Goal: Information Seeking & Learning: Learn about a topic

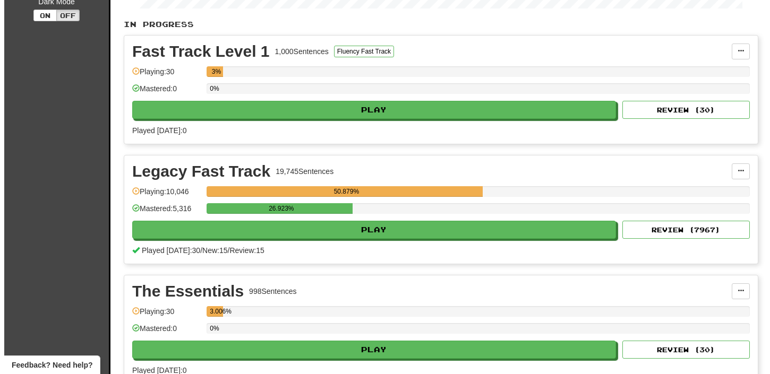
scroll to position [239, 0]
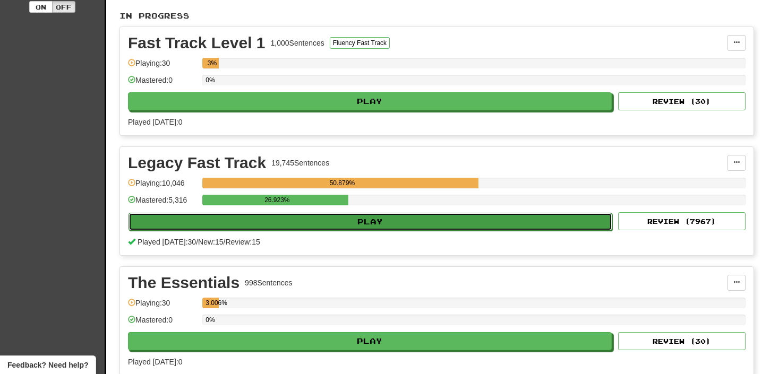
click at [436, 222] on button "Play" at bounding box center [371, 222] width 484 height 18
select select "**"
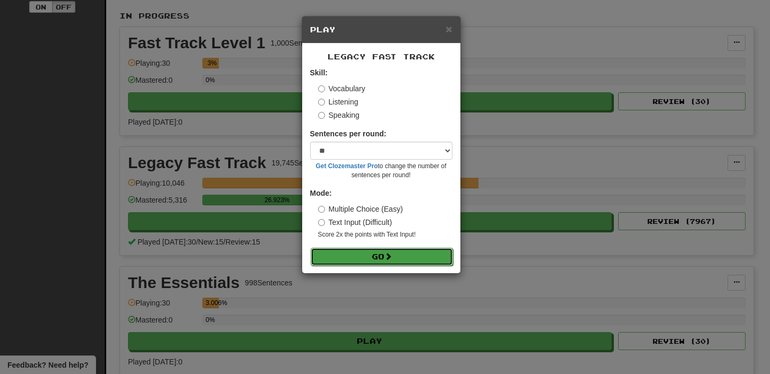
click at [361, 262] on button "Go" at bounding box center [382, 257] width 142 height 18
click at [432, 259] on button "Go" at bounding box center [382, 257] width 142 height 18
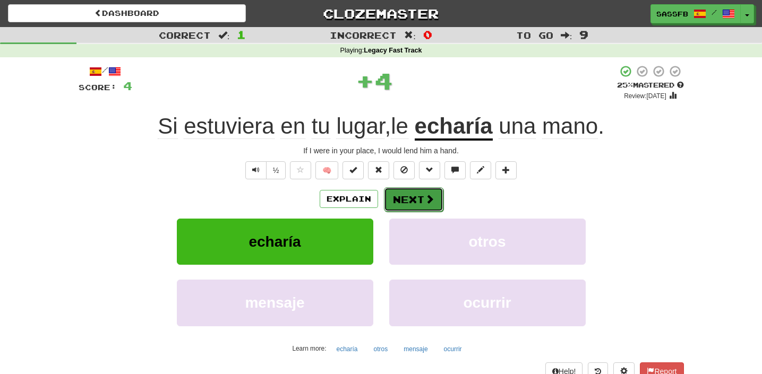
click at [429, 204] on span at bounding box center [430, 199] width 10 height 10
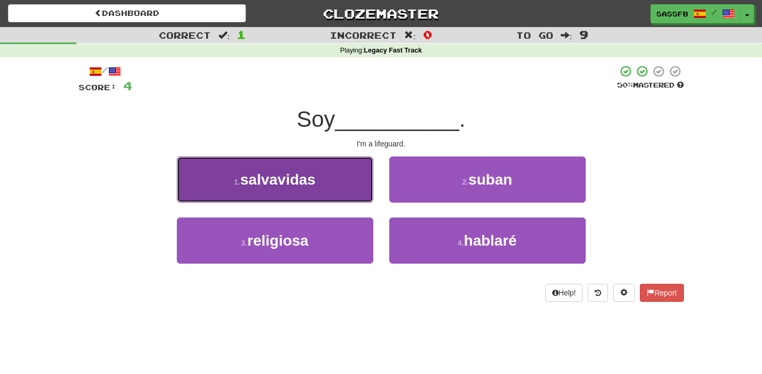
click at [229, 177] on button "1 . salvavidas" at bounding box center [275, 180] width 197 height 46
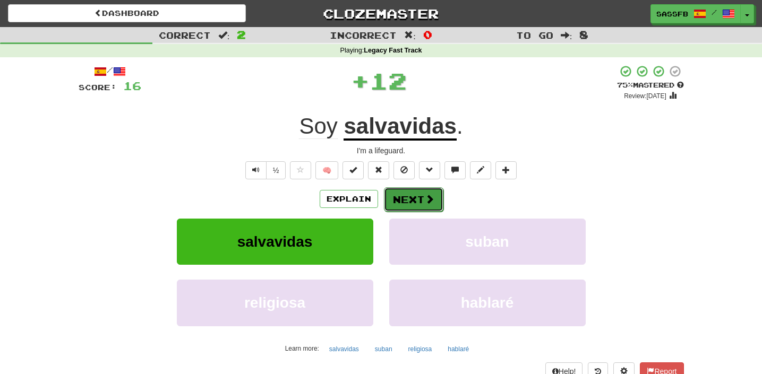
click at [411, 192] on button "Next" at bounding box center [413, 199] width 59 height 24
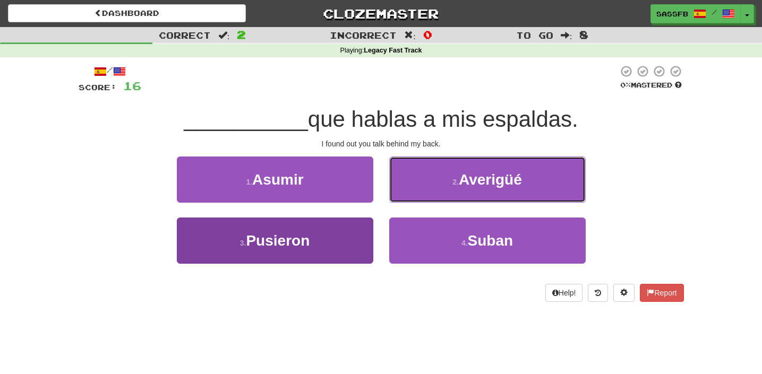
click at [464, 183] on span "Averigüé" at bounding box center [490, 180] width 63 height 16
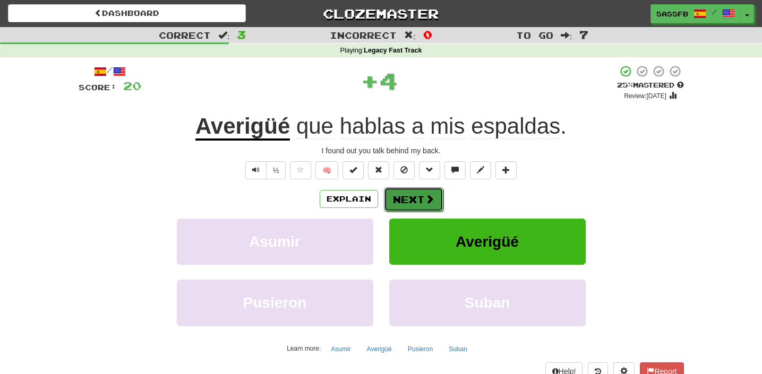
click at [413, 199] on button "Next" at bounding box center [413, 199] width 59 height 24
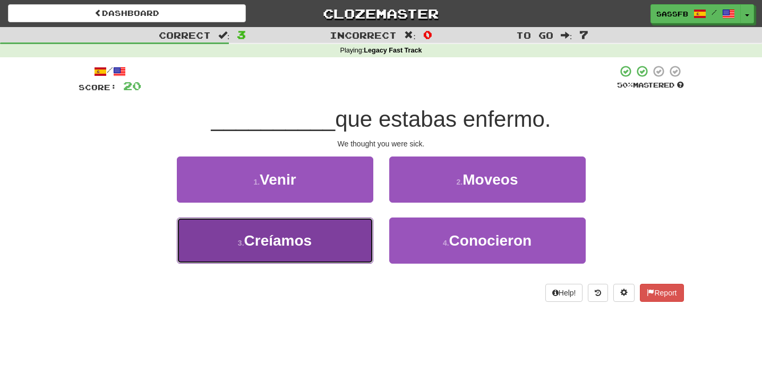
click at [267, 252] on button "3 . Creíamos" at bounding box center [275, 241] width 197 height 46
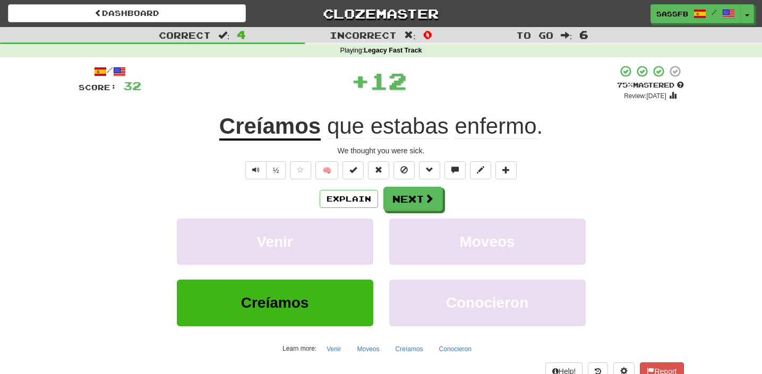
click at [412, 212] on div "Explain Next Venir Moveos Creíamos Conocieron Learn more: Venir Moveos Creíamos…" at bounding box center [381, 272] width 605 height 170
click at [396, 209] on button "Next" at bounding box center [413, 199] width 59 height 24
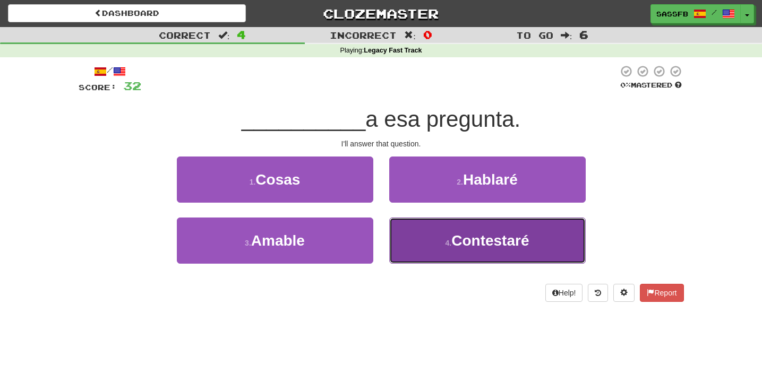
drag, startPoint x: 496, startPoint y: 262, endPoint x: 489, endPoint y: 263, distance: 7.0
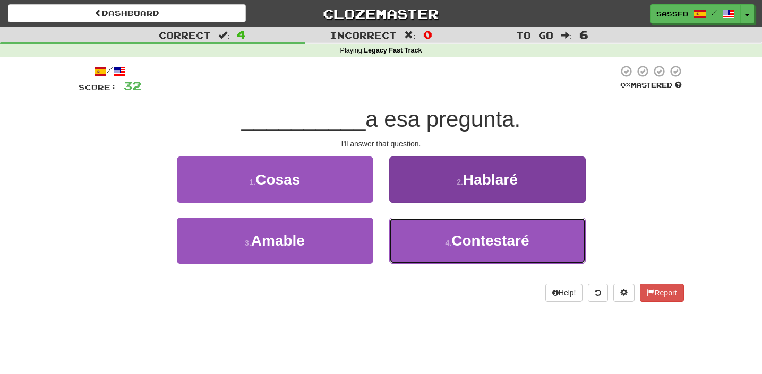
click at [496, 262] on button "4 . Contestaré" at bounding box center [487, 241] width 197 height 46
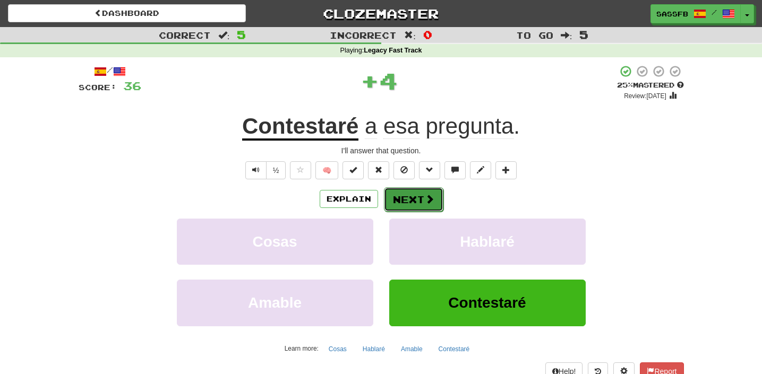
click at [414, 194] on button "Next" at bounding box center [413, 199] width 59 height 24
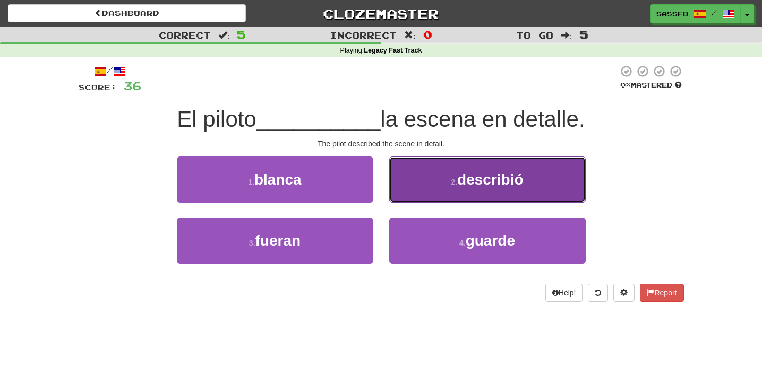
click at [508, 190] on button "2 . describió" at bounding box center [487, 180] width 197 height 46
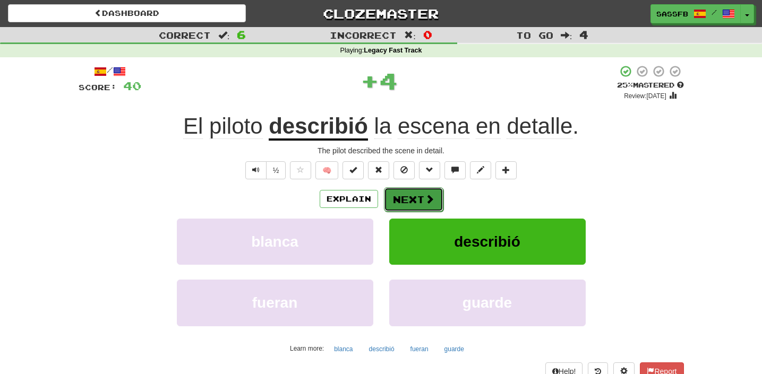
click at [432, 200] on span at bounding box center [430, 199] width 10 height 10
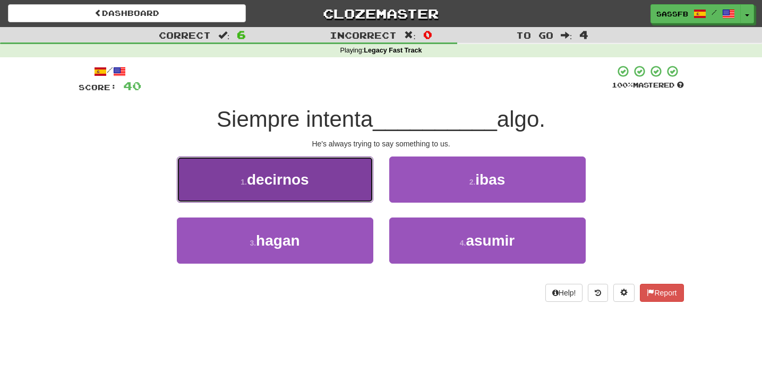
click at [228, 186] on button "1 . decirnos" at bounding box center [275, 180] width 197 height 46
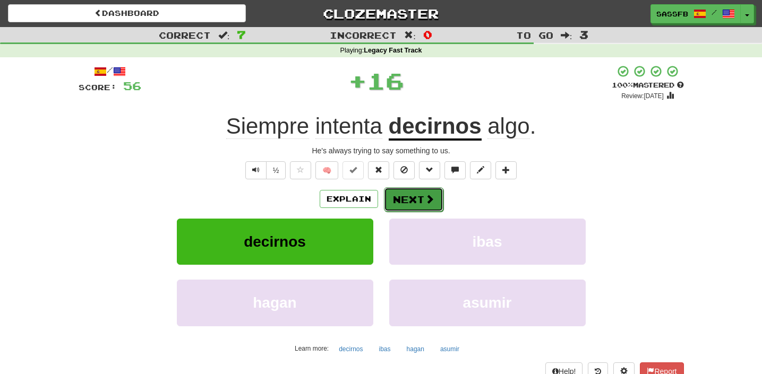
click at [423, 202] on button "Next" at bounding box center [413, 199] width 59 height 24
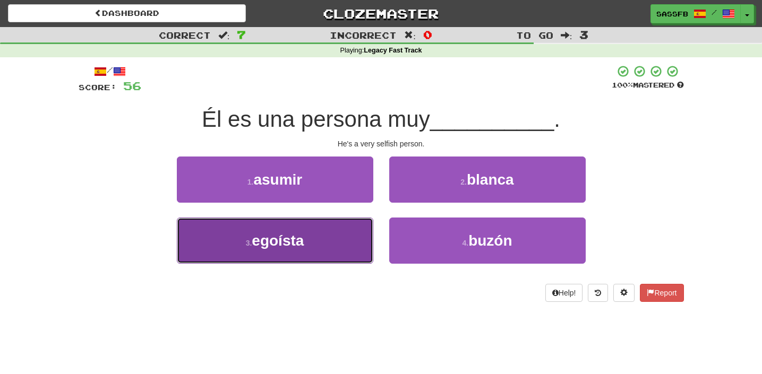
click at [210, 242] on button "3 . egoísta" at bounding box center [275, 241] width 197 height 46
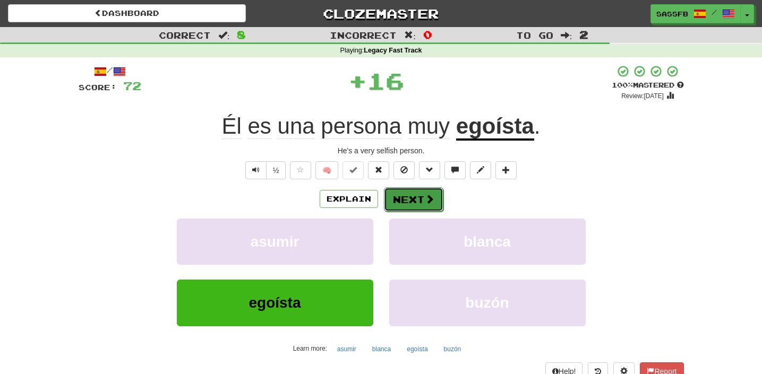
click at [433, 201] on button "Next" at bounding box center [413, 199] width 59 height 24
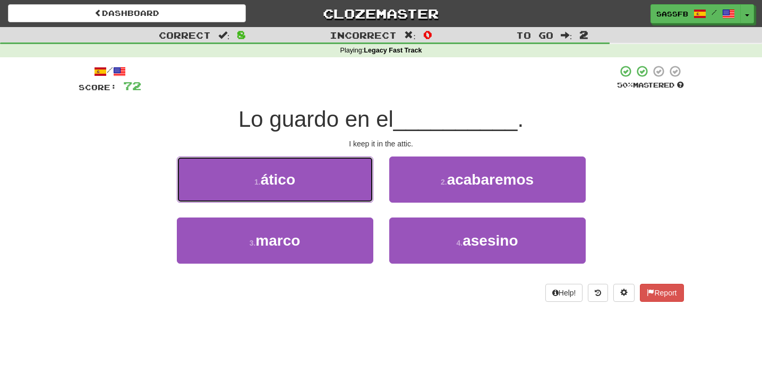
click at [254, 183] on button "1 . ático" at bounding box center [275, 180] width 197 height 46
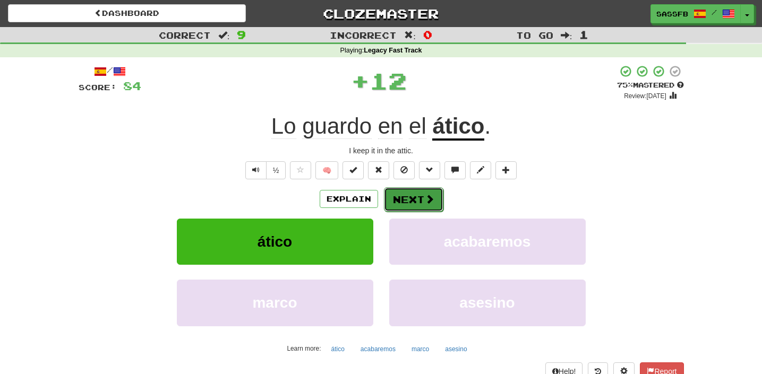
click at [404, 204] on button "Next" at bounding box center [413, 199] width 59 height 24
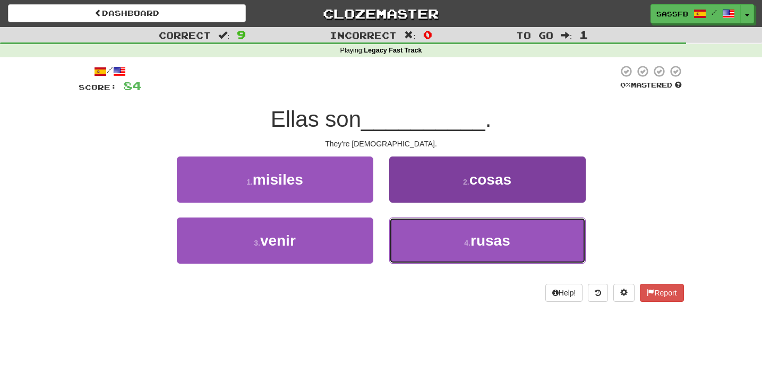
click at [478, 222] on button "4 . rusas" at bounding box center [487, 241] width 197 height 46
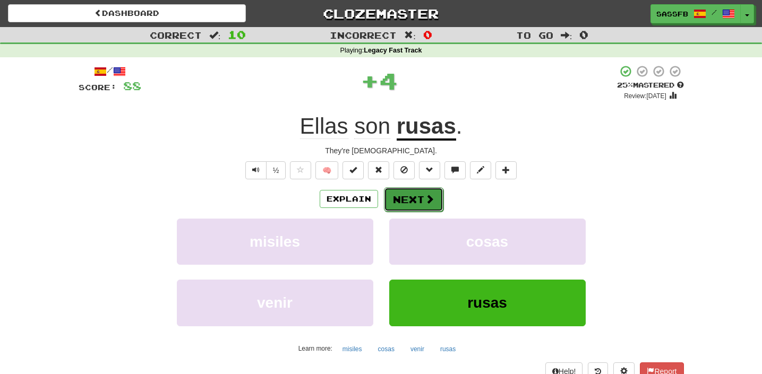
click at [384, 196] on button "Next" at bounding box center [413, 199] width 59 height 24
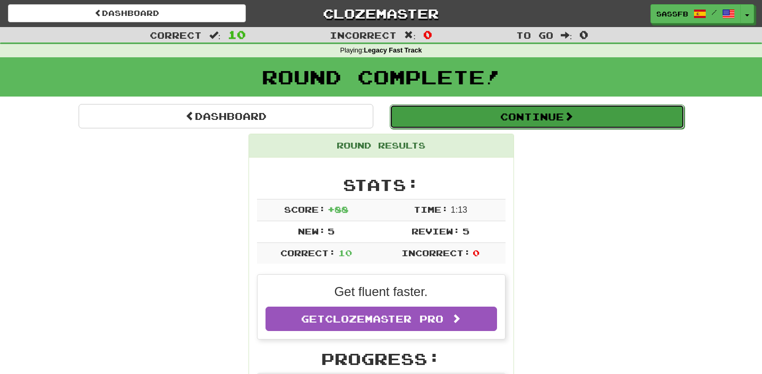
click at [567, 121] on button "Continue" at bounding box center [537, 117] width 295 height 24
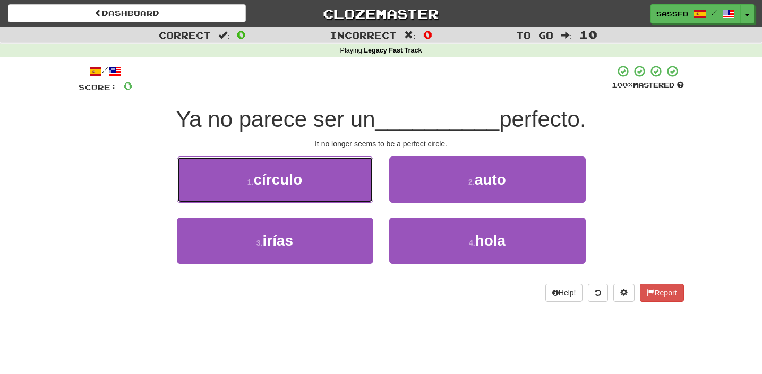
click at [337, 181] on button "1 . círculo" at bounding box center [275, 180] width 197 height 46
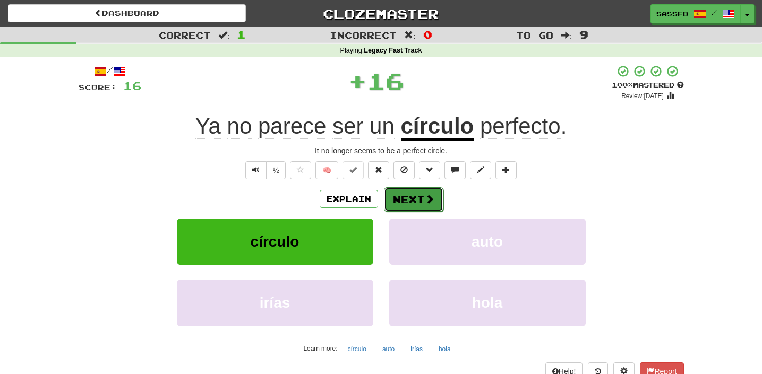
click at [425, 198] on span at bounding box center [430, 199] width 10 height 10
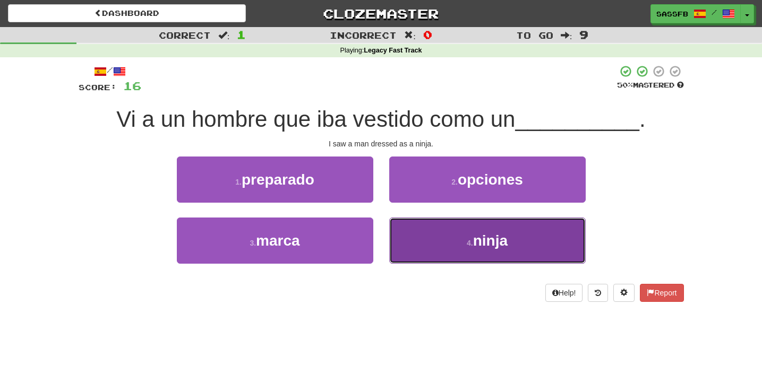
click at [486, 252] on button "4 . ninja" at bounding box center [487, 241] width 197 height 46
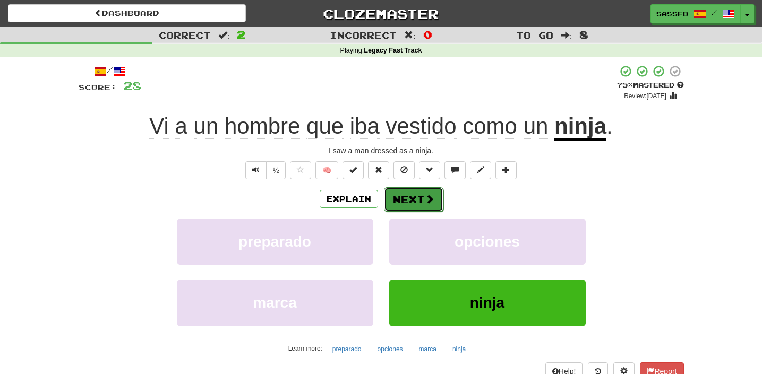
click at [411, 203] on button "Next" at bounding box center [413, 199] width 59 height 24
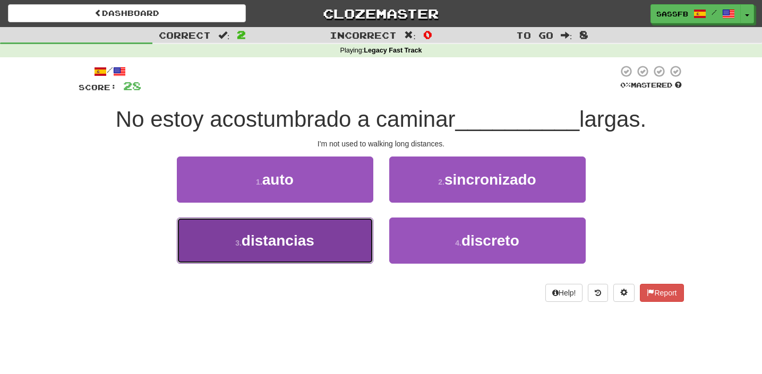
click at [218, 246] on button "3 . distancias" at bounding box center [275, 241] width 197 height 46
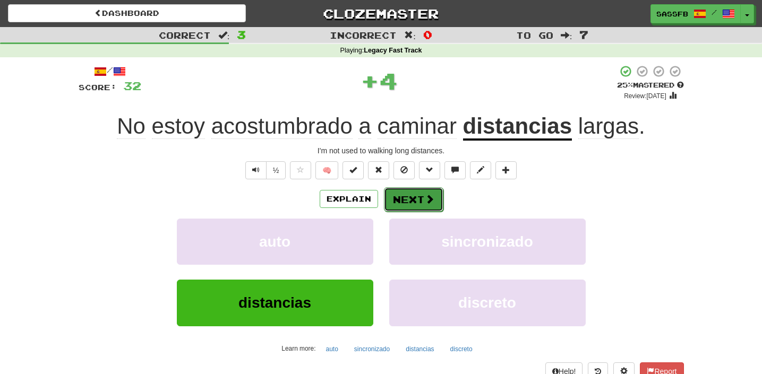
click at [432, 197] on span at bounding box center [430, 199] width 10 height 10
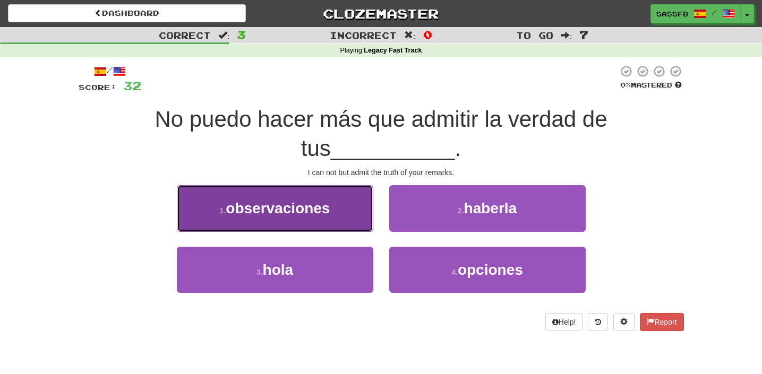
click at [266, 211] on span "observaciones" at bounding box center [278, 208] width 104 height 16
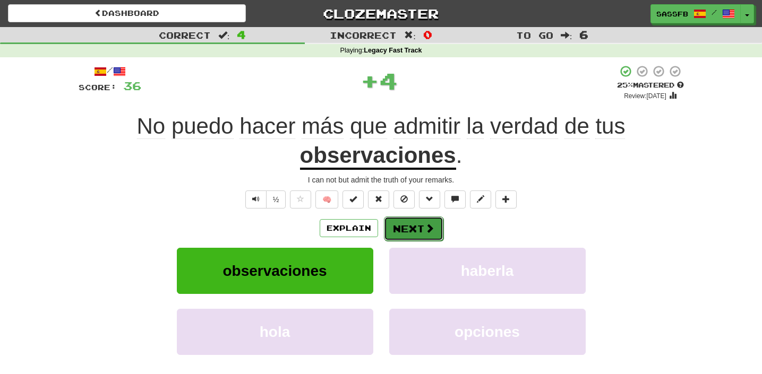
click at [414, 236] on button "Next" at bounding box center [413, 229] width 59 height 24
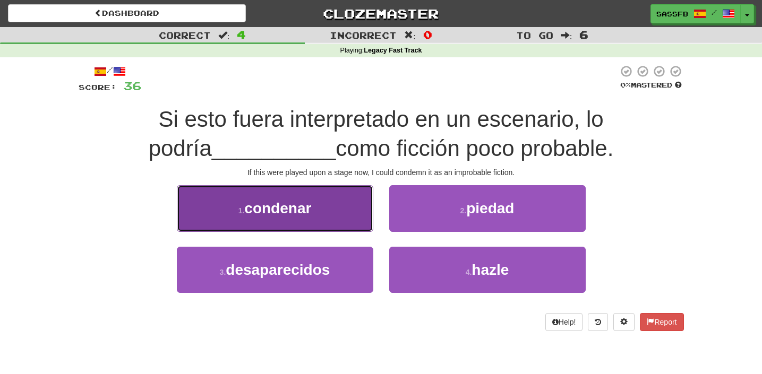
click at [295, 205] on span "condenar" at bounding box center [277, 208] width 67 height 16
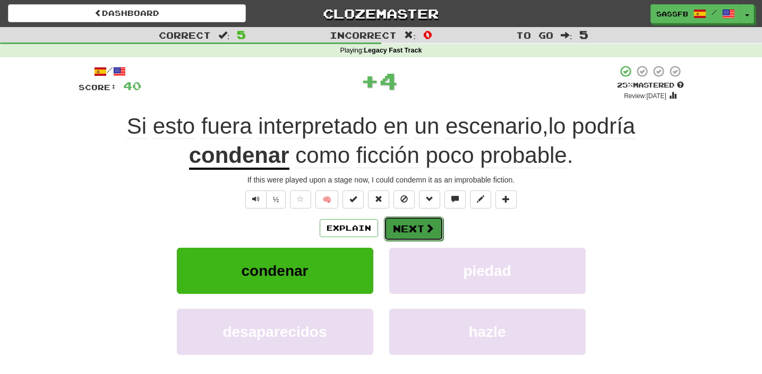
click at [403, 229] on button "Next" at bounding box center [413, 229] width 59 height 24
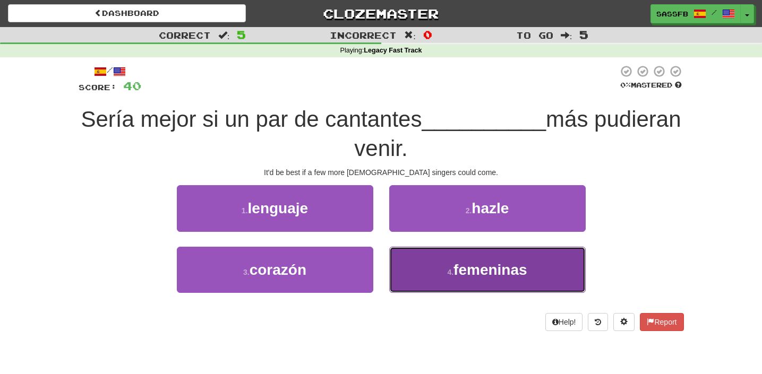
click at [417, 276] on button "4 . femeninas" at bounding box center [487, 270] width 197 height 46
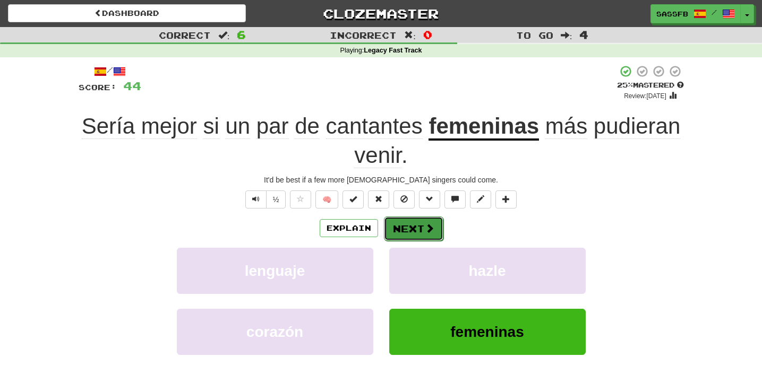
click at [414, 231] on button "Next" at bounding box center [413, 229] width 59 height 24
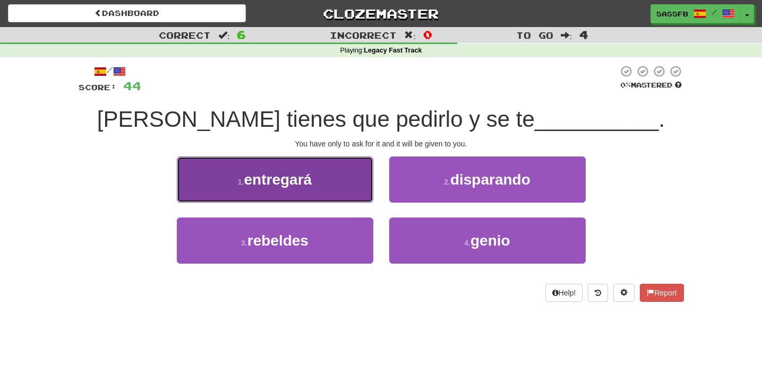
click at [261, 175] on span "entregará" at bounding box center [278, 180] width 68 height 16
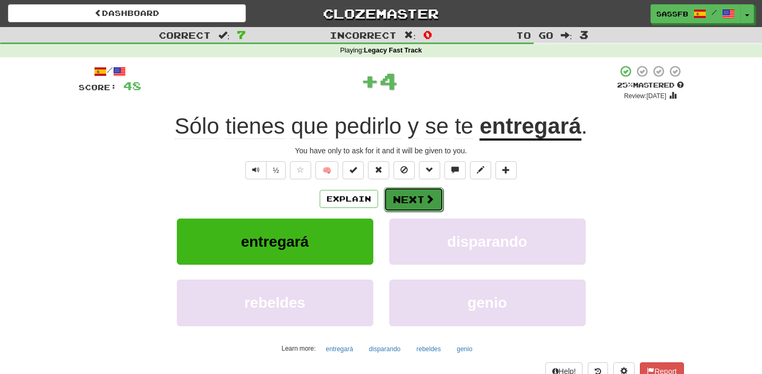
click at [396, 197] on button "Next" at bounding box center [413, 199] width 59 height 24
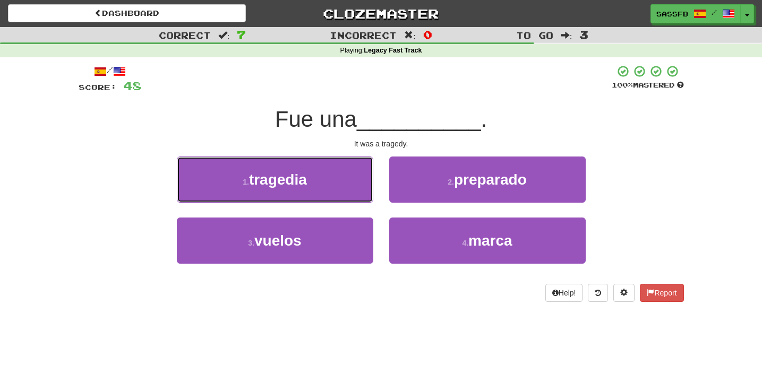
click at [318, 184] on button "1 . tragedia" at bounding box center [275, 180] width 197 height 46
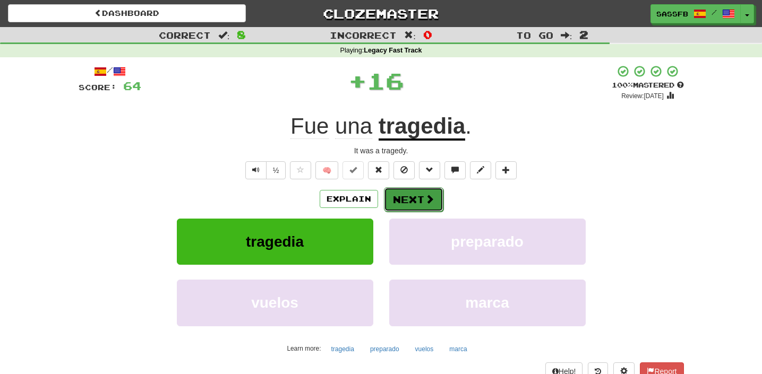
click at [414, 202] on button "Next" at bounding box center [413, 199] width 59 height 24
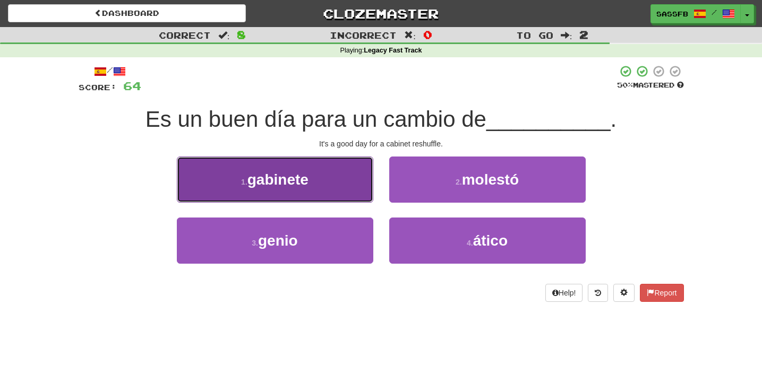
click at [296, 180] on span "gabinete" at bounding box center [277, 180] width 61 height 16
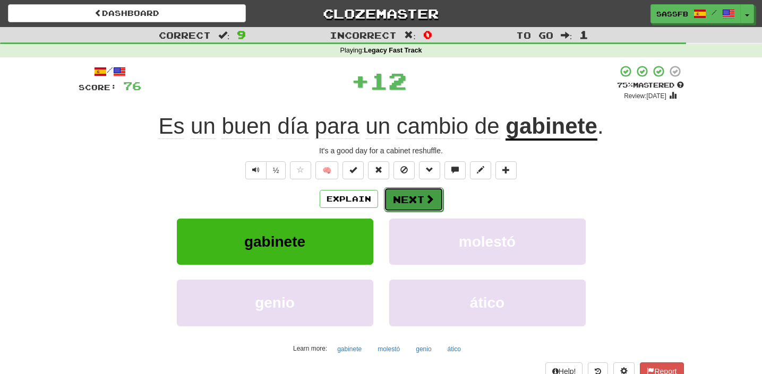
click at [406, 201] on button "Next" at bounding box center [413, 199] width 59 height 24
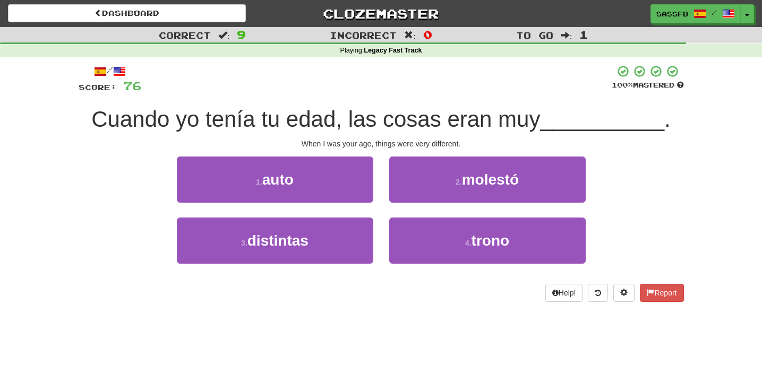
click at [318, 267] on div "3 . distintas" at bounding box center [275, 248] width 212 height 61
click at [319, 265] on div "3 . distintas" at bounding box center [275, 248] width 212 height 61
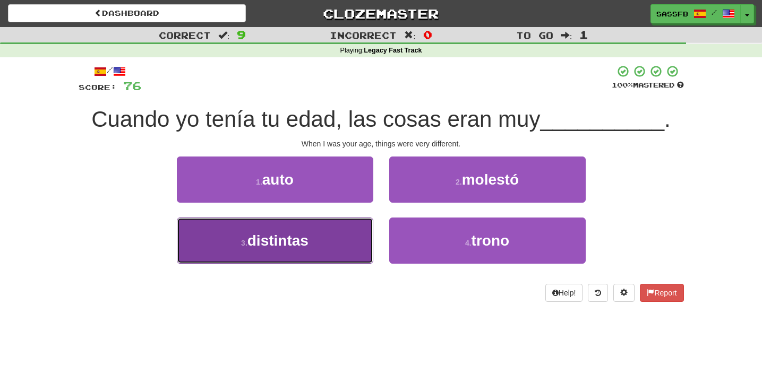
click at [318, 263] on button "3 . distintas" at bounding box center [275, 241] width 197 height 46
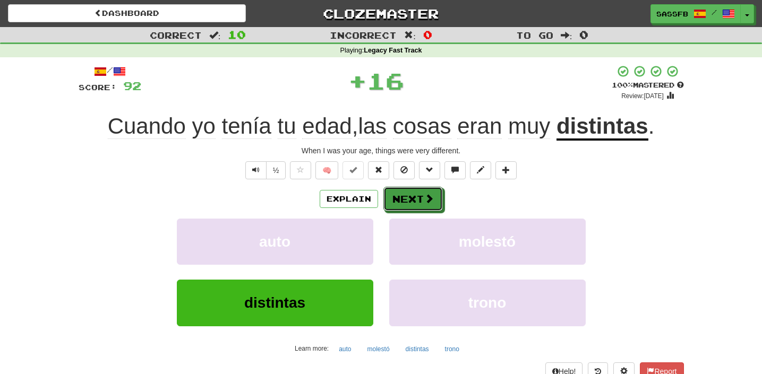
click at [403, 191] on button "Next" at bounding box center [412, 199] width 59 height 24
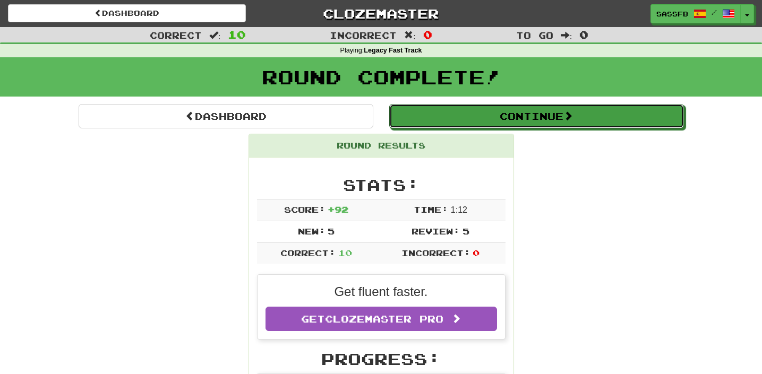
click at [443, 119] on button "Continue" at bounding box center [536, 116] width 295 height 24
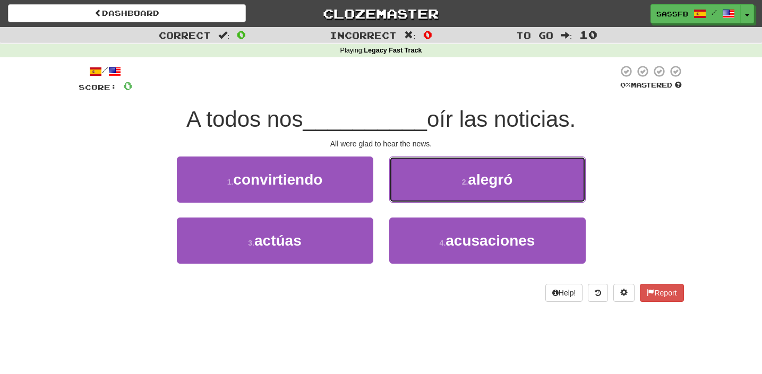
click at [448, 184] on button "2 . alegró" at bounding box center [487, 180] width 197 height 46
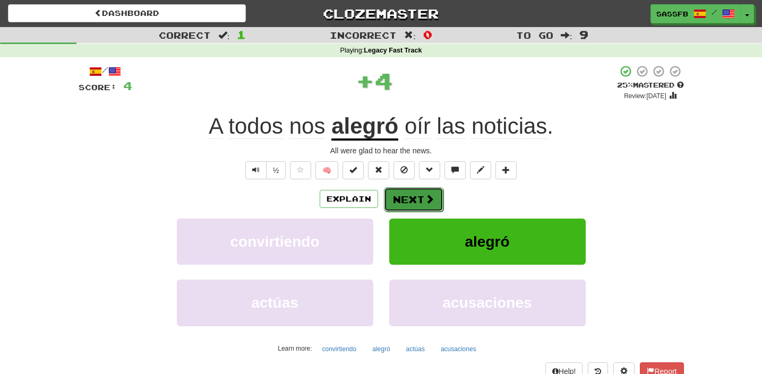
click at [425, 199] on span at bounding box center [430, 199] width 10 height 10
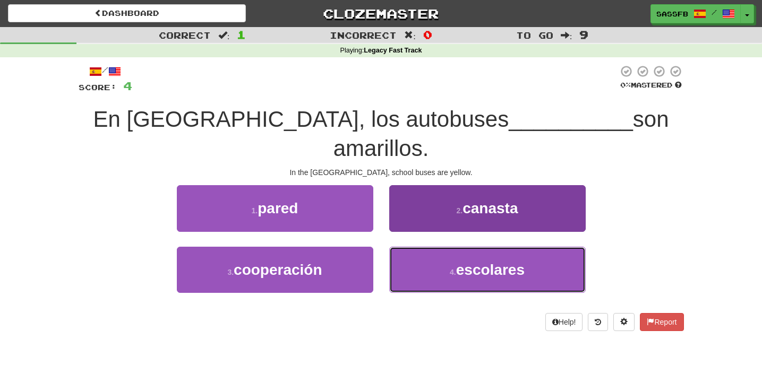
click at [432, 285] on button "4 . escolares" at bounding box center [487, 270] width 197 height 46
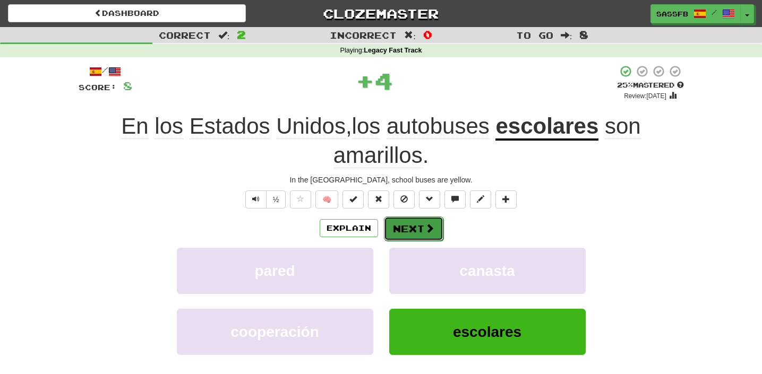
click at [417, 239] on button "Next" at bounding box center [413, 229] width 59 height 24
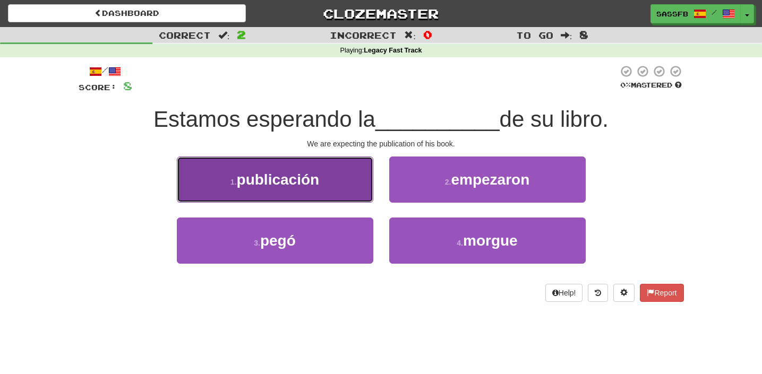
click at [295, 186] on span "publicación" at bounding box center [278, 180] width 83 height 16
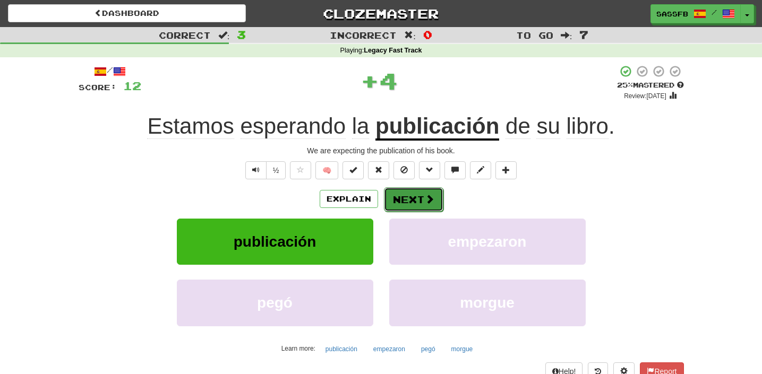
click at [393, 204] on button "Next" at bounding box center [413, 199] width 59 height 24
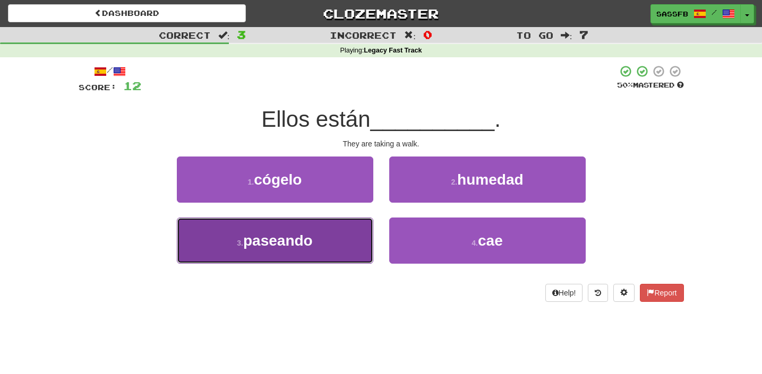
click at [312, 260] on button "3 . paseando" at bounding box center [275, 241] width 197 height 46
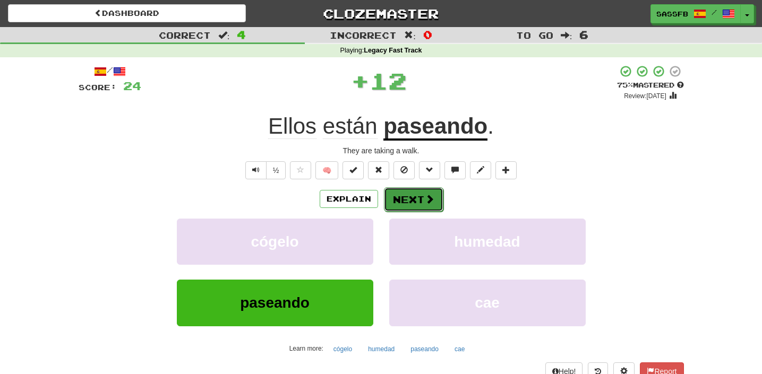
click at [434, 206] on button "Next" at bounding box center [413, 199] width 59 height 24
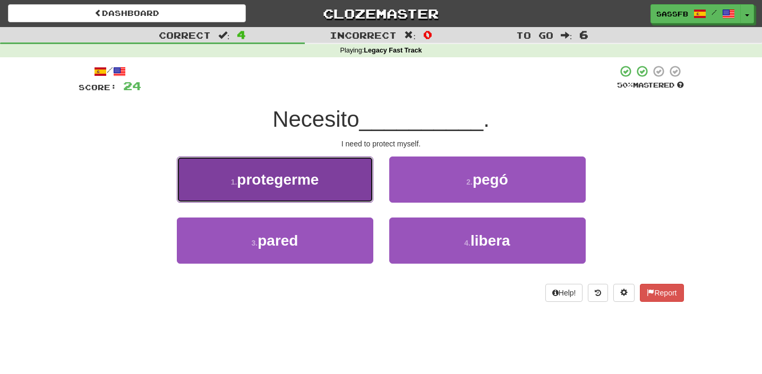
click at [242, 178] on span "protegerme" at bounding box center [278, 180] width 82 height 16
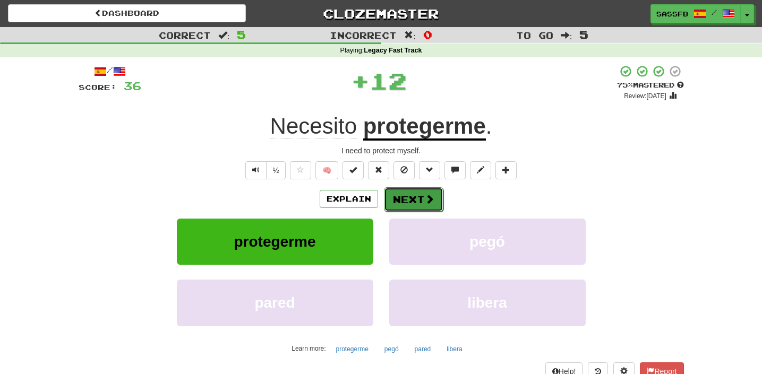
click at [425, 202] on span at bounding box center [430, 199] width 10 height 10
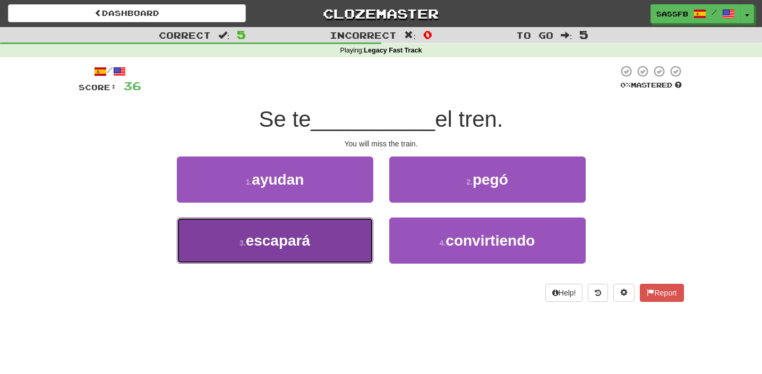
click at [275, 254] on button "3 . escapará" at bounding box center [275, 241] width 197 height 46
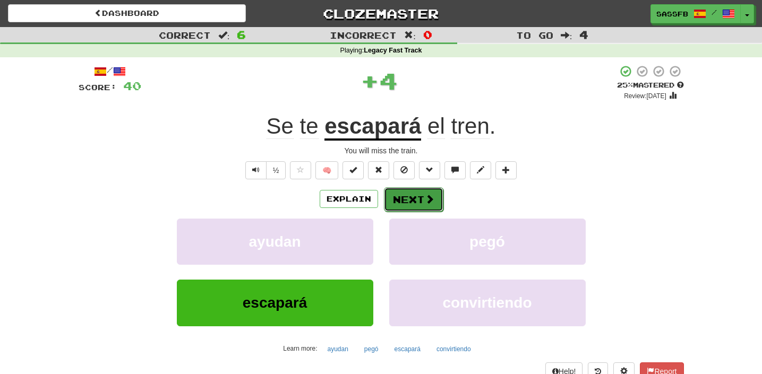
click at [405, 205] on button "Next" at bounding box center [413, 199] width 59 height 24
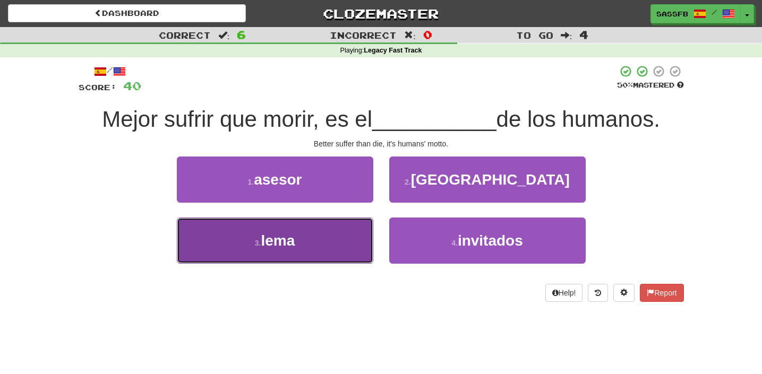
click at [285, 254] on button "3 . lema" at bounding box center [275, 241] width 197 height 46
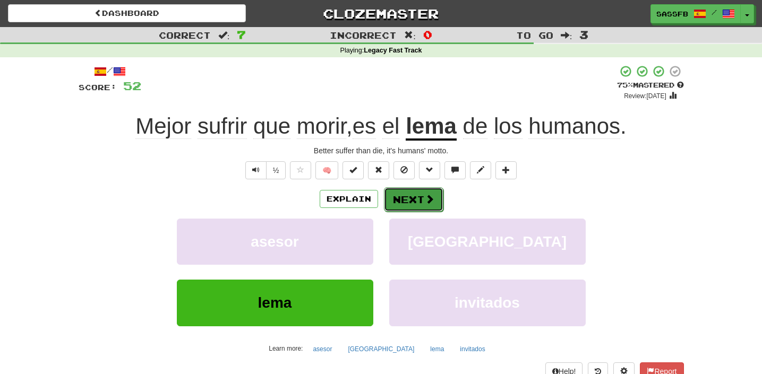
click at [420, 207] on button "Next" at bounding box center [413, 199] width 59 height 24
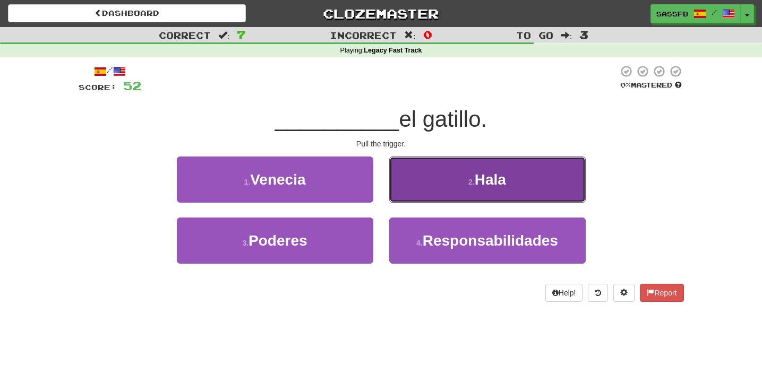
click at [495, 186] on span "Hala" at bounding box center [490, 180] width 31 height 16
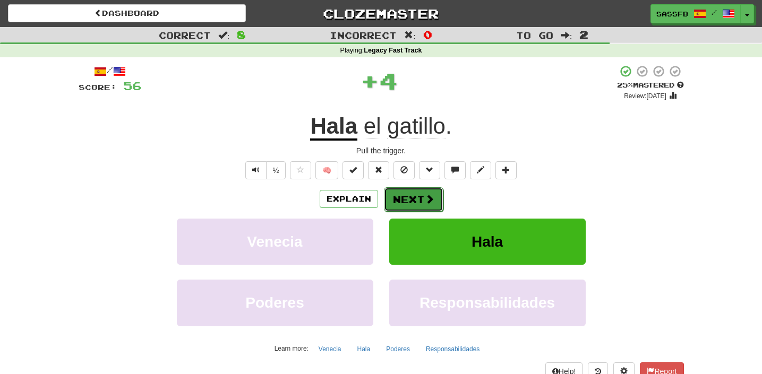
click at [411, 194] on button "Next" at bounding box center [413, 199] width 59 height 24
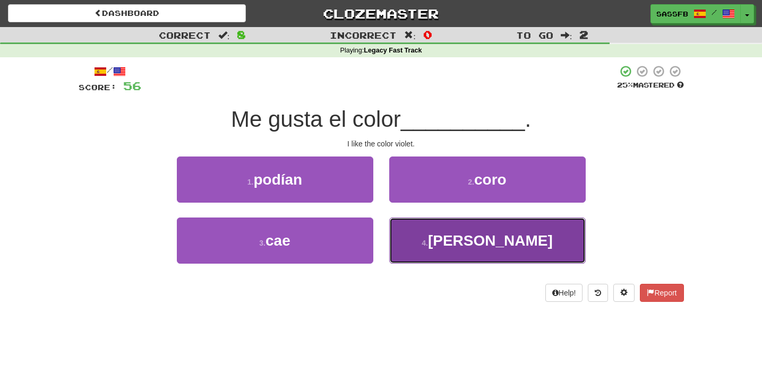
click at [452, 251] on button "4 . violeta" at bounding box center [487, 241] width 197 height 46
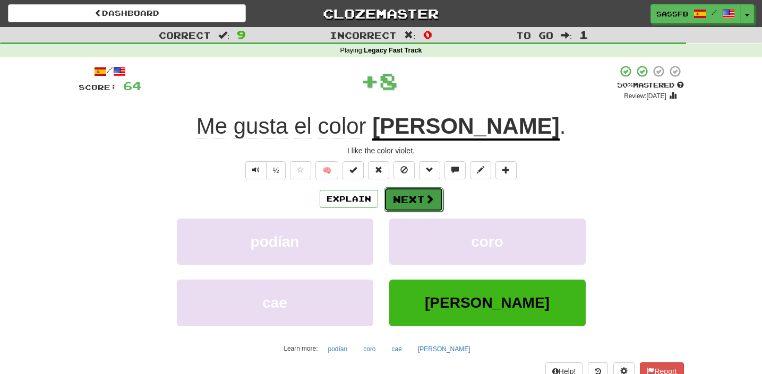
click at [420, 206] on button "Next" at bounding box center [413, 199] width 59 height 24
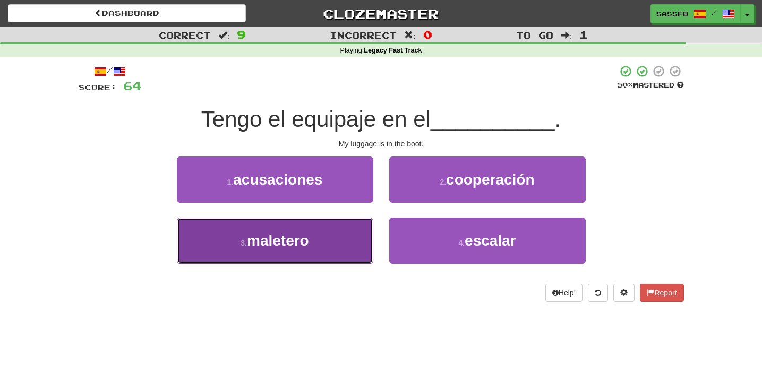
click at [263, 253] on button "3 . maletero" at bounding box center [275, 241] width 197 height 46
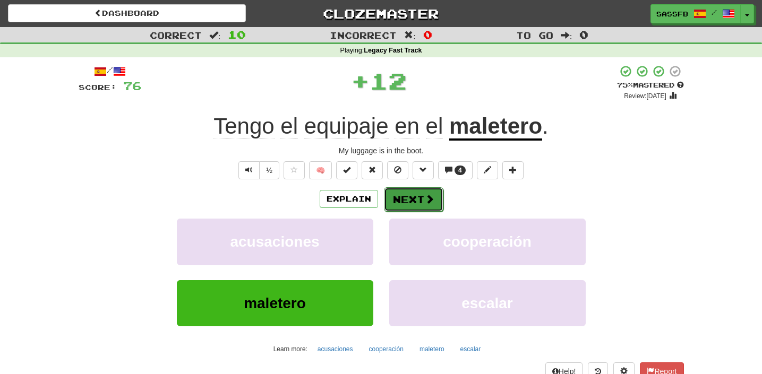
click at [398, 199] on button "Next" at bounding box center [413, 199] width 59 height 24
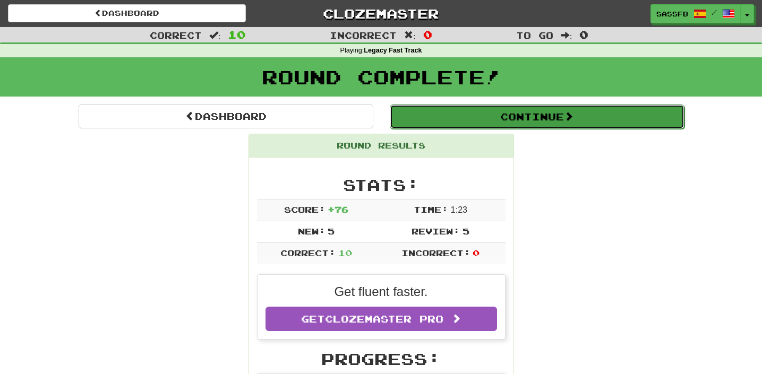
click at [576, 126] on button "Continue" at bounding box center [537, 117] width 295 height 24
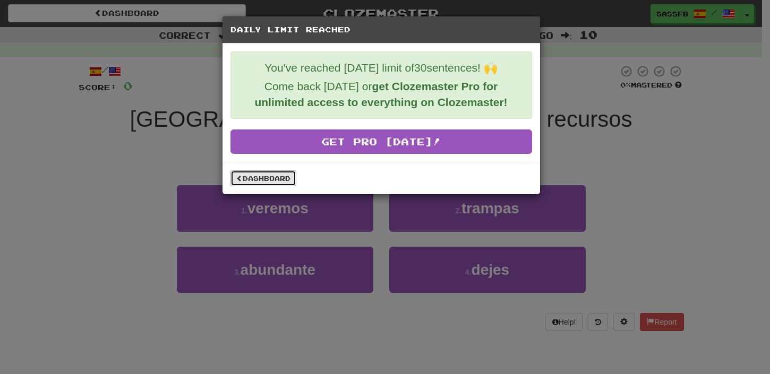
click at [271, 181] on link "Dashboard" at bounding box center [263, 178] width 66 height 16
